Goal: Check status: Check status

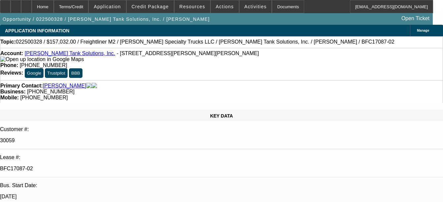
select select "0"
select select "2"
select select "0"
select select "2"
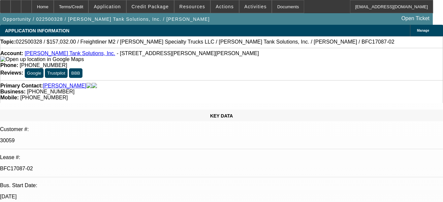
select select "0"
select select "2"
select select "0"
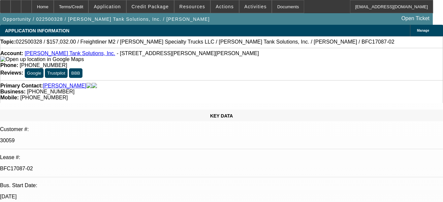
select select "2"
select select "0"
select select "1"
select select "2"
select select "6"
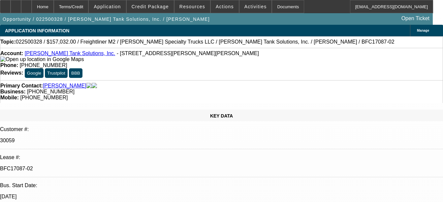
select select "1"
select select "2"
select select "6"
select select "1"
select select "2"
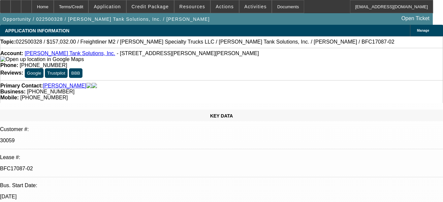
select select "6"
select select "1"
select select "2"
select select "6"
click at [284, 7] on div "Documents" at bounding box center [288, 6] width 32 height 13
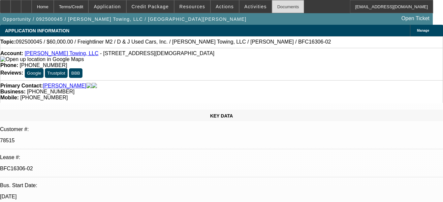
select select "0"
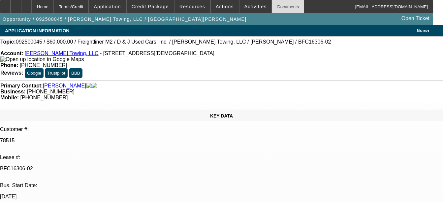
select select "0"
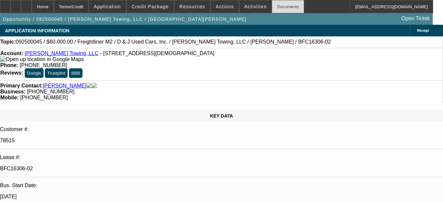
select select "0"
select select "1"
select select "3"
select select "6"
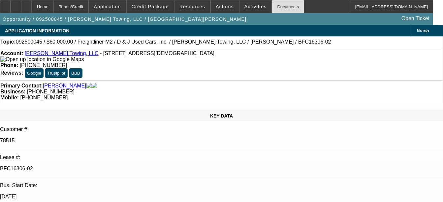
select select "1"
select select "3"
select select "6"
select select "1"
select select "3"
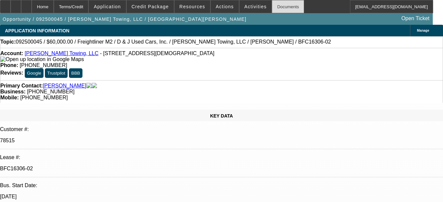
select select "6"
select select "1"
select select "3"
select select "6"
click at [283, 6] on div "Documents" at bounding box center [288, 6] width 32 height 13
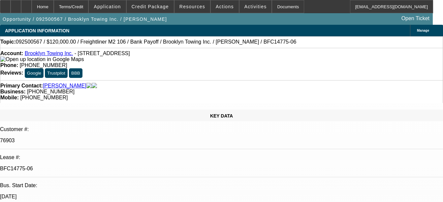
select select "0"
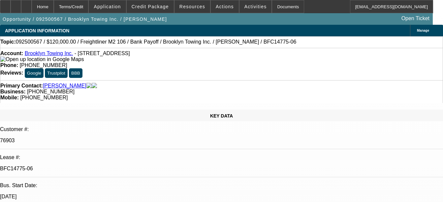
select select "0"
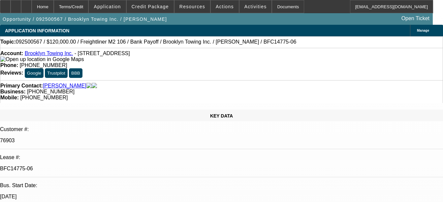
select select "0"
select select "1"
select select "2"
select select "6"
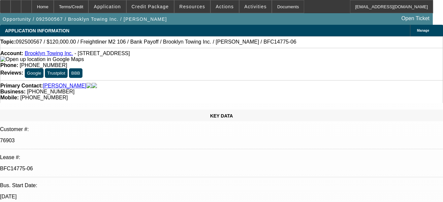
select select "1"
select select "2"
select select "6"
select select "1"
select select "2"
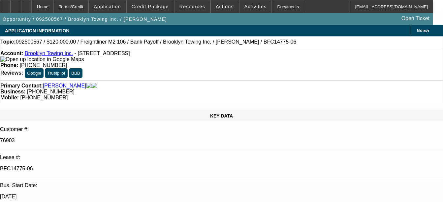
select select "6"
select select "1"
select select "2"
select select "6"
click at [278, 7] on div "Documents" at bounding box center [288, 6] width 32 height 13
